Goal: Check status

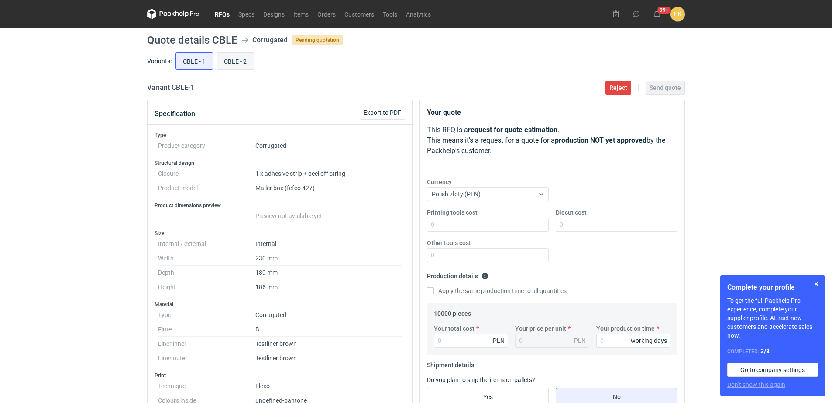
click at [236, 58] on input "CBLE - 2" at bounding box center [235, 61] width 37 height 17
radio input "true"
